Goal: Navigation & Orientation: Find specific page/section

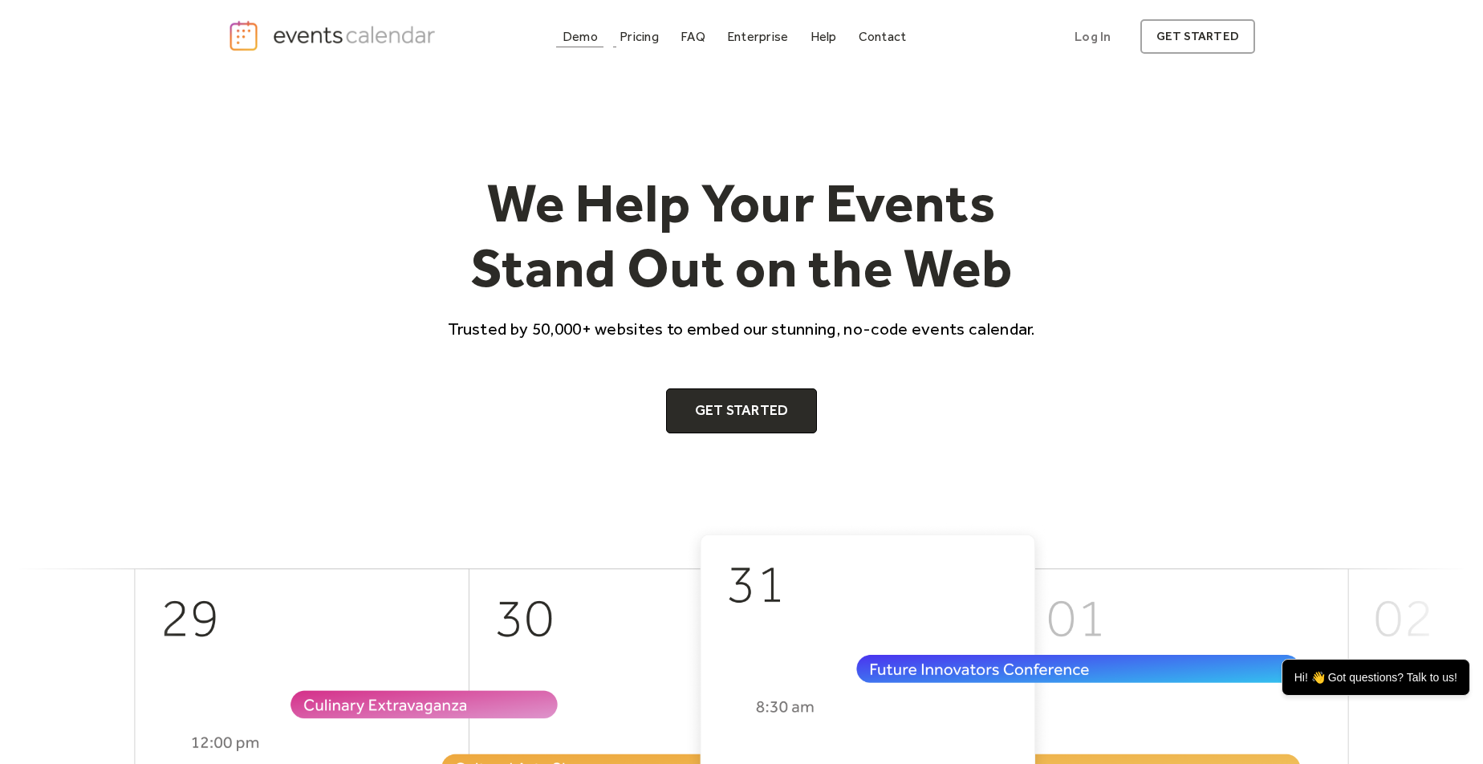
click at [584, 38] on div "Demo" at bounding box center [579, 36] width 35 height 9
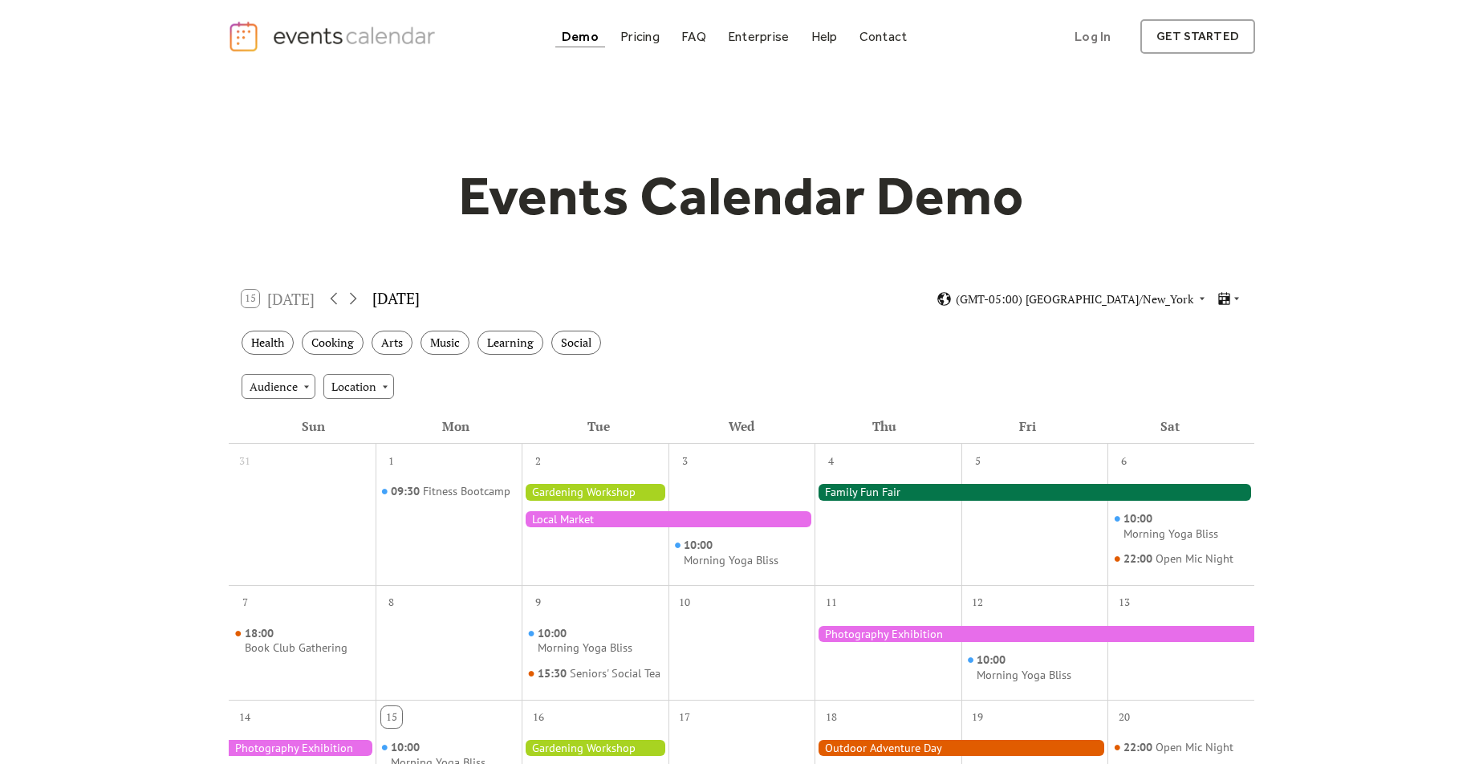
click at [313, 299] on div "15 [DATE]" at bounding box center [278, 299] width 73 height 18
click at [378, 299] on div "[DATE]" at bounding box center [395, 298] width 47 height 23
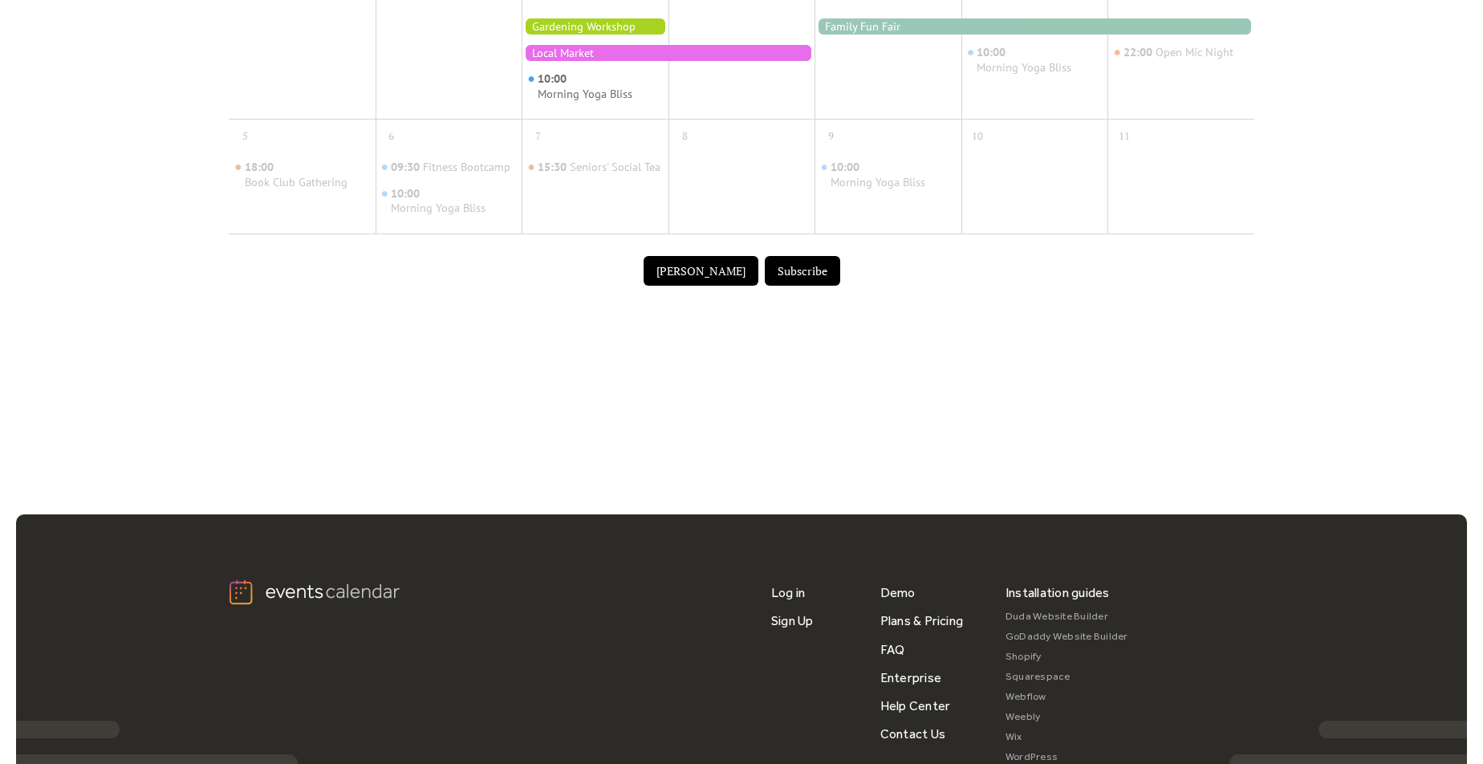
scroll to position [384, 0]
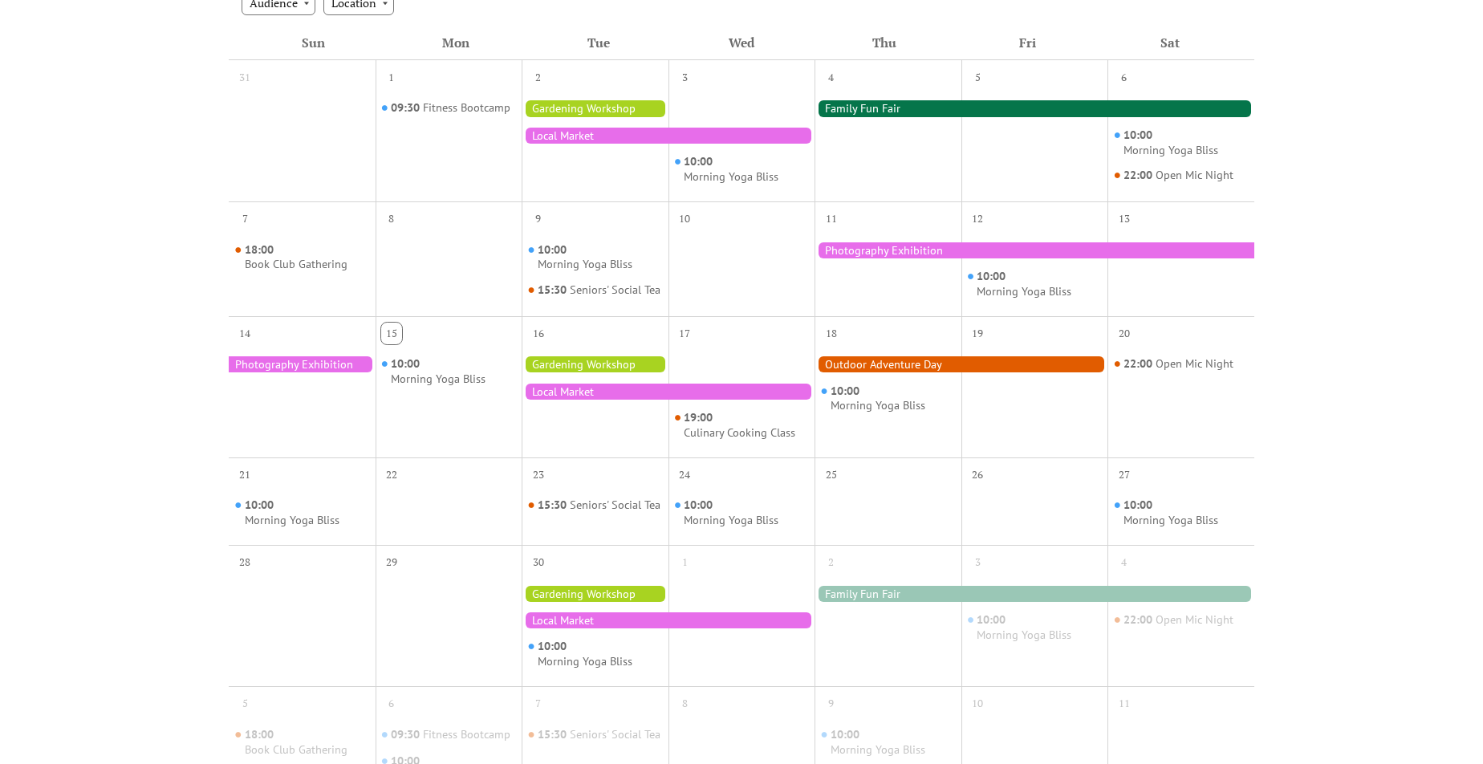
click at [570, 367] on div at bounding box center [595, 364] width 147 height 16
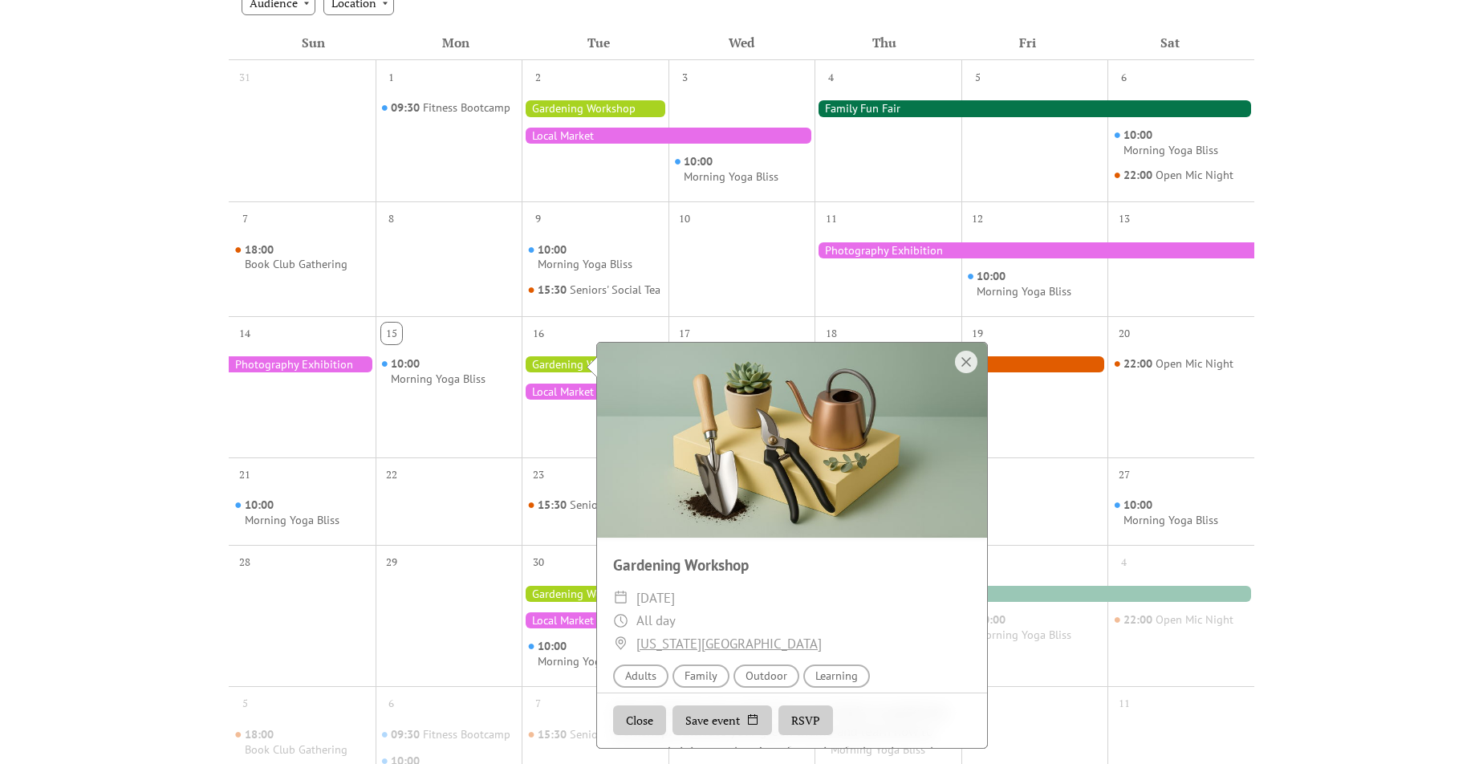
click at [145, 361] on div "Events Calendar Demo Loading the Events Calendar..." at bounding box center [741, 321] width 1483 height 1264
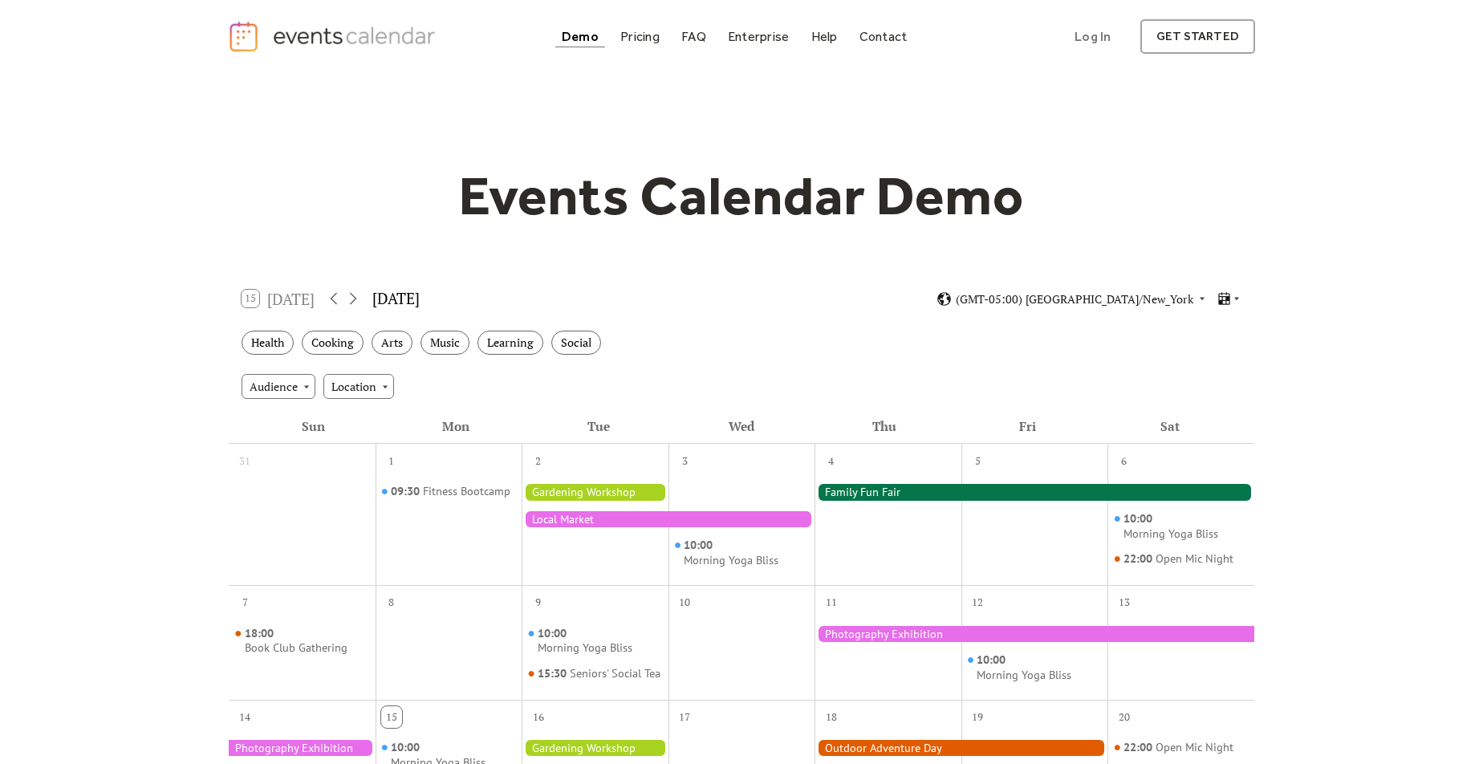
scroll to position [0, 0]
click at [379, 45] on img "home" at bounding box center [334, 36] width 212 height 33
